Goal: Task Accomplishment & Management: Complete application form

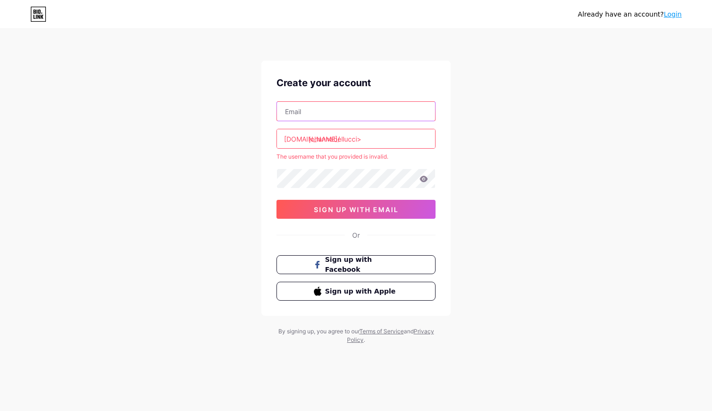
click at [327, 113] on input "text" at bounding box center [356, 111] width 158 height 19
type input "[PERSON_NAME][EMAIL_ADDRESS][DOMAIN_NAME]"
click at [365, 156] on div "The username that you provided is invalid." at bounding box center [356, 157] width 159 height 9
click at [376, 136] on input "johannabellucci>" at bounding box center [356, 138] width 158 height 19
type input "johannabellucci"
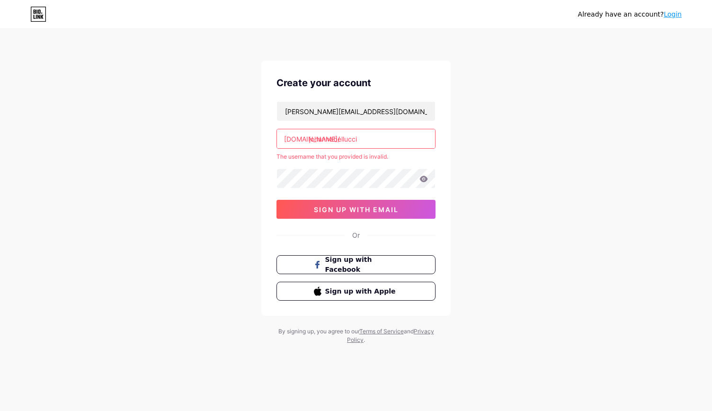
click at [171, 136] on div "Already have an account? Login Create your account [PERSON_NAME][EMAIL_ADDRESS]…" at bounding box center [356, 187] width 712 height 375
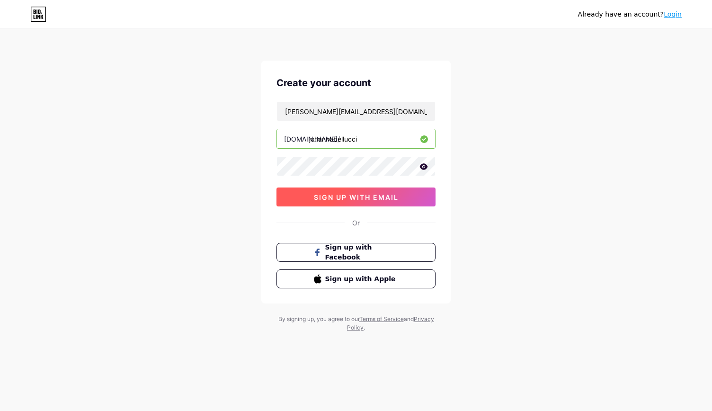
click at [348, 193] on span "sign up with email" at bounding box center [356, 197] width 85 height 8
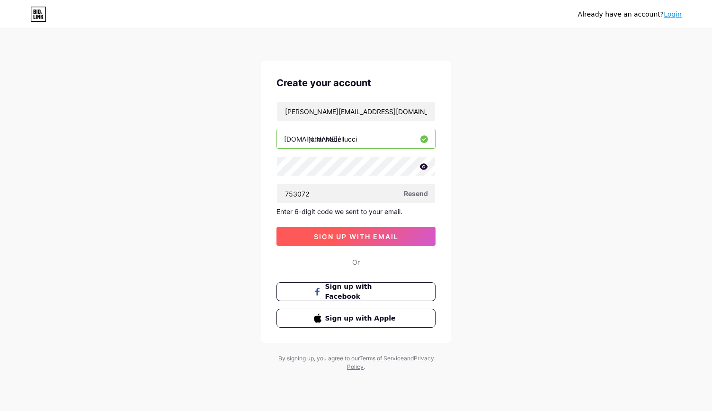
type input "753072"
click at [389, 234] on span "sign up with email" at bounding box center [356, 237] width 85 height 8
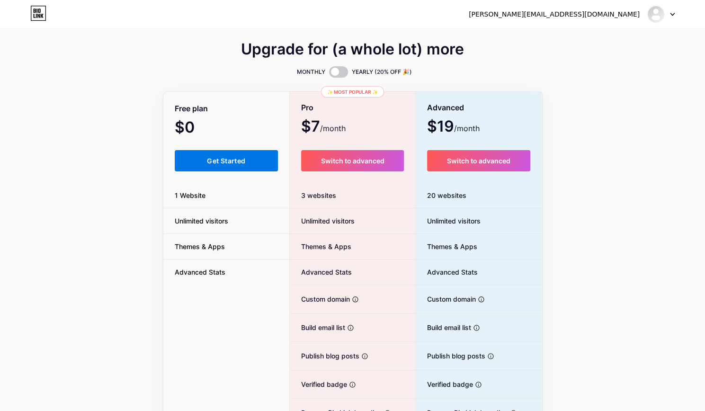
click at [225, 157] on span "Get Started" at bounding box center [226, 161] width 38 height 8
